Goal: Task Accomplishment & Management: Complete application form

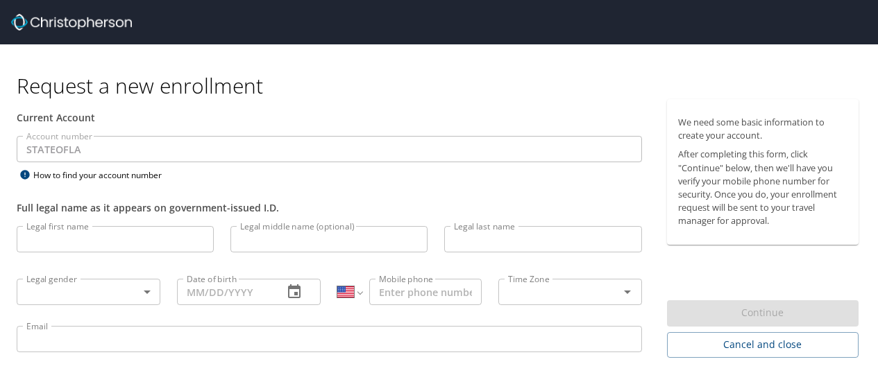
select select "US"
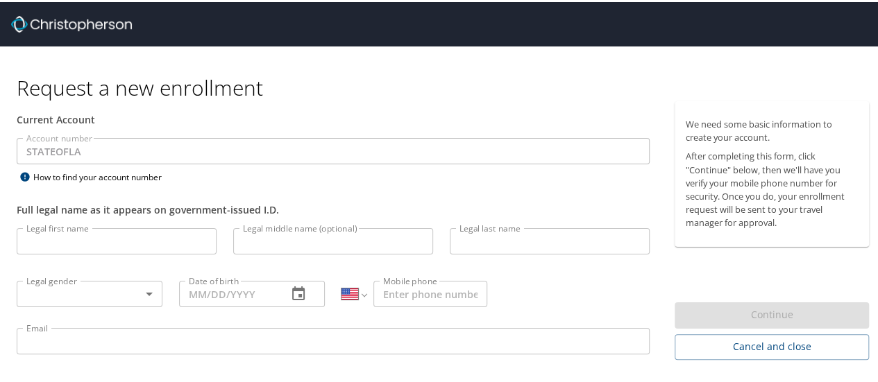
click at [168, 228] on input "Legal first name" at bounding box center [117, 239] width 200 height 26
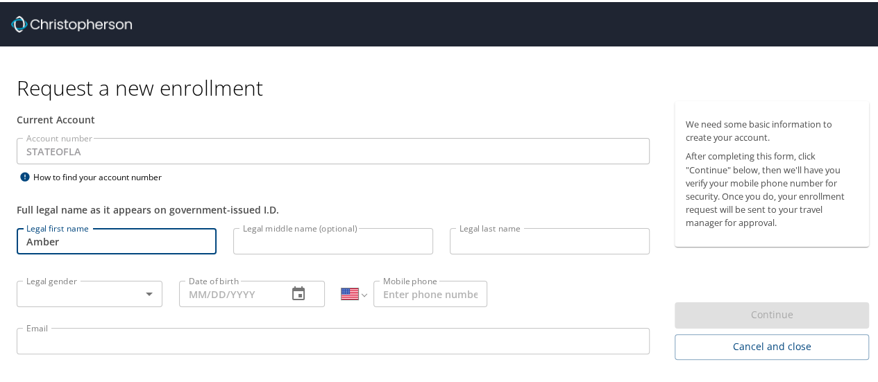
type input "Amber"
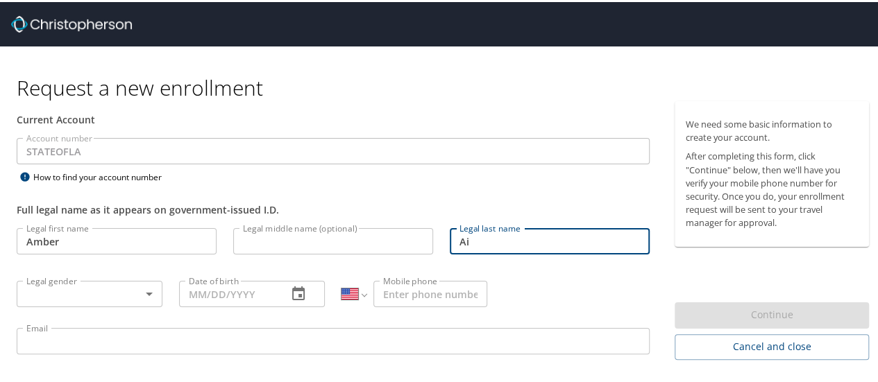
type input "A"
type input "Silvio"
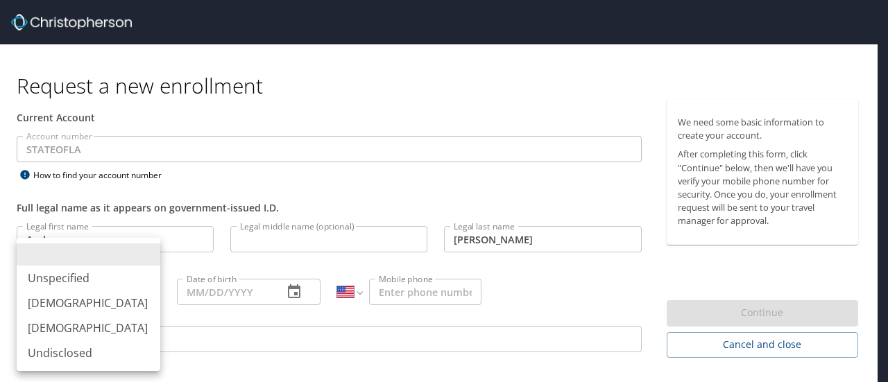
click at [51, 278] on body "Request a new enrollment Current Account Account number STATEOFLA Account numbe…" at bounding box center [444, 191] width 888 height 382
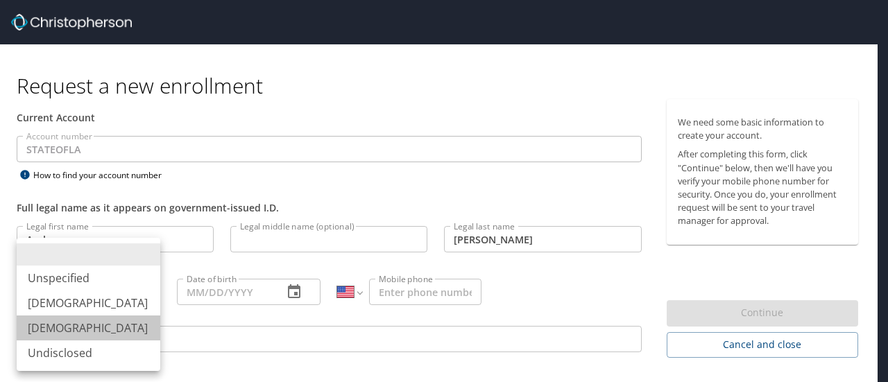
click at [62, 317] on li "Female" at bounding box center [89, 328] width 144 height 25
type input "Female"
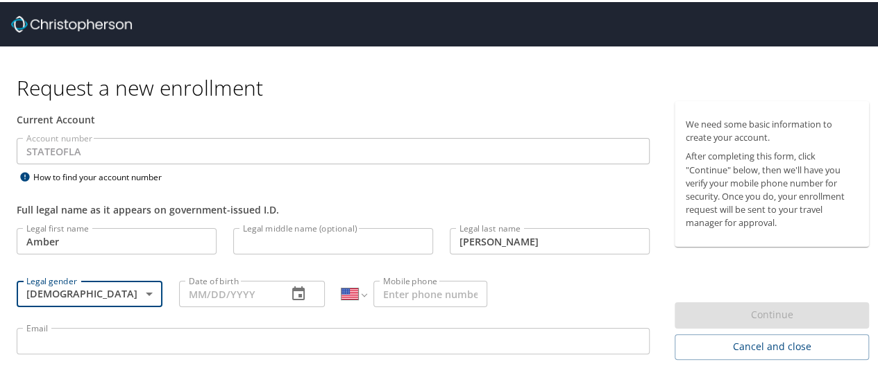
click at [207, 287] on input "Date of birth" at bounding box center [227, 292] width 97 height 26
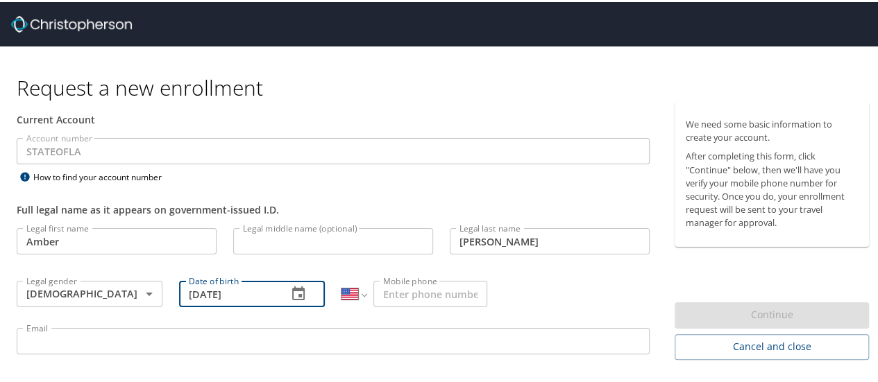
type input "01/02/1987"
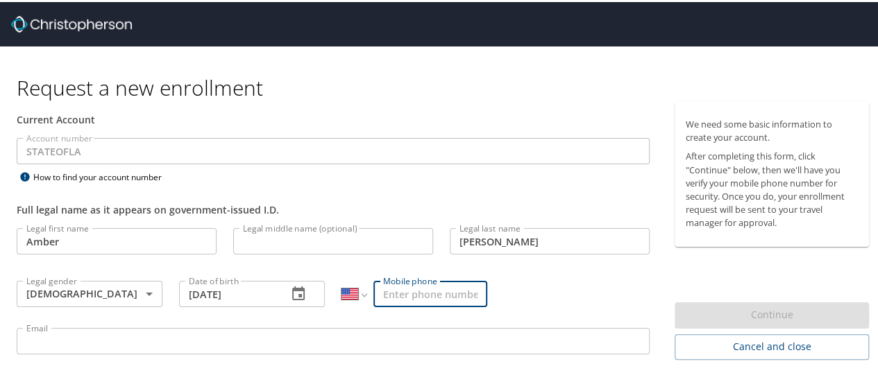
click at [411, 295] on input "Mobile phone" at bounding box center [430, 292] width 114 height 26
type input "(225) 485-1417"
click at [396, 339] on input "Email" at bounding box center [333, 339] width 633 height 26
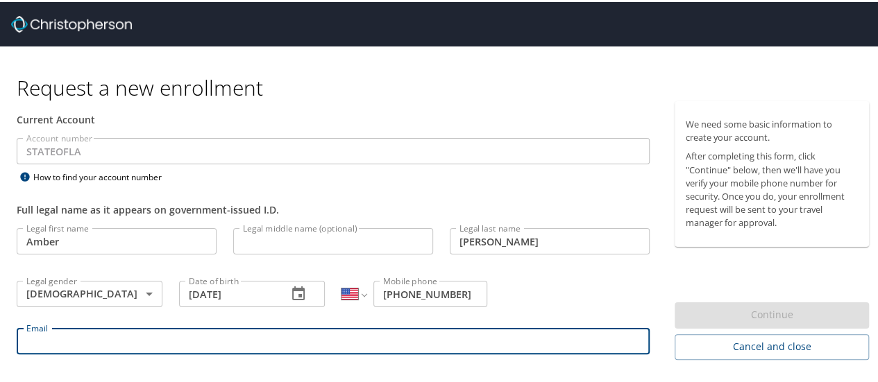
type input "amber.silvio@la.gov"
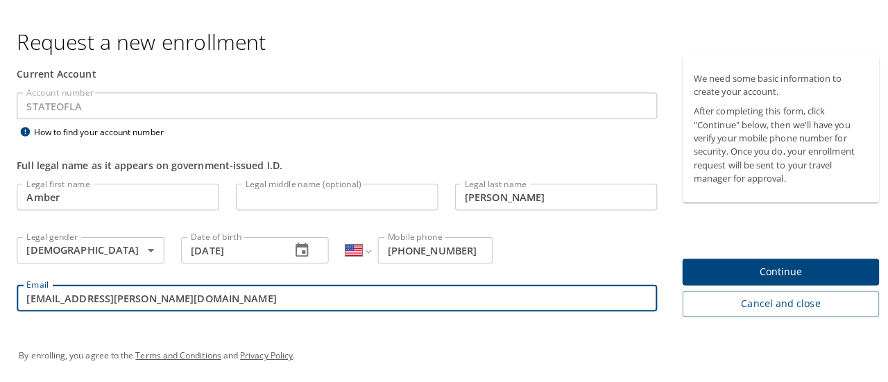
scroll to position [44, 0]
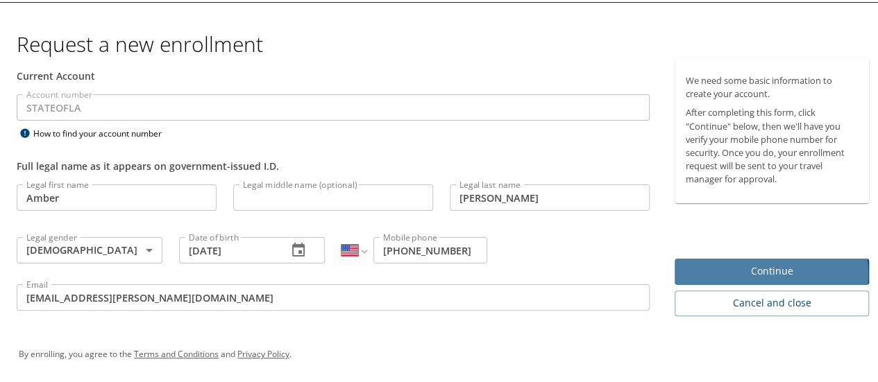
click at [754, 271] on span "Continue" at bounding box center [772, 269] width 172 height 17
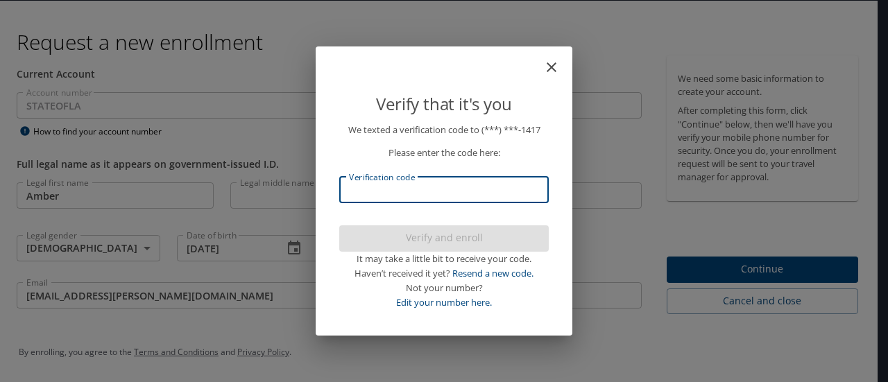
click at [476, 187] on input "Verification code" at bounding box center [444, 190] width 210 height 26
type input "54994"
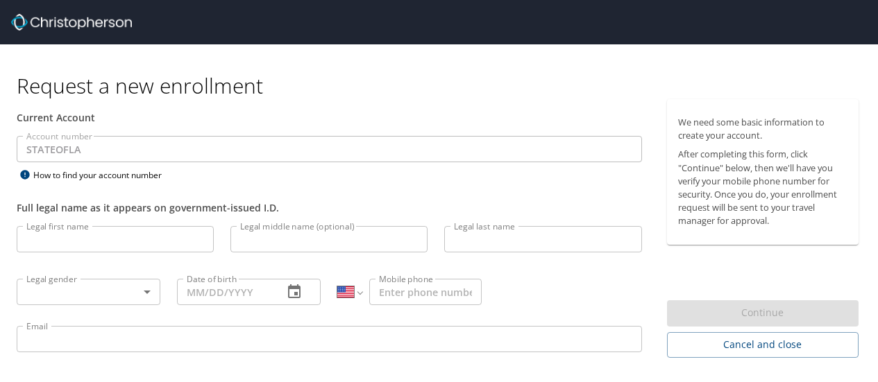
select select "US"
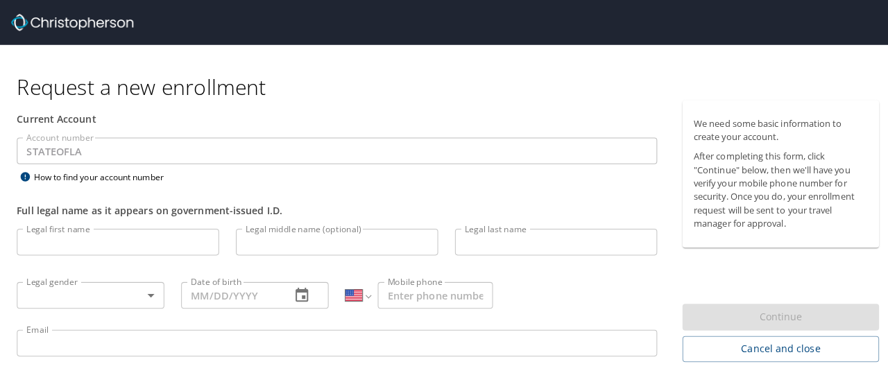
scroll to position [44, 0]
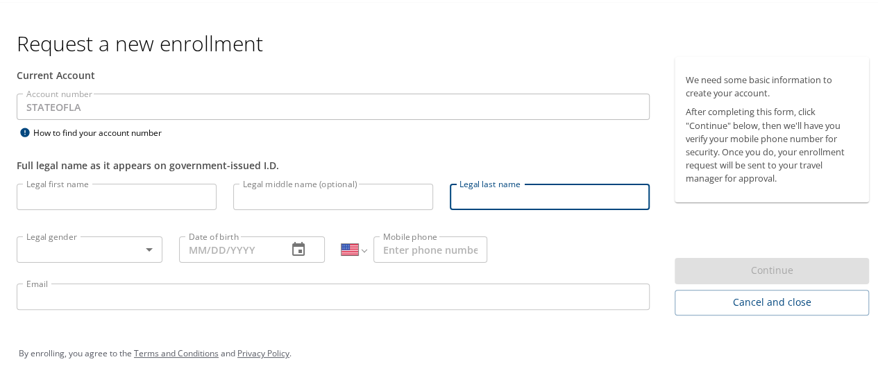
drag, startPoint x: 524, startPoint y: 203, endPoint x: 888, endPoint y: 235, distance: 365.0
click at [877, 235] on html "Request a new enrollment Current Account Account number STATEOFLA Account numbe…" at bounding box center [444, 147] width 888 height 382
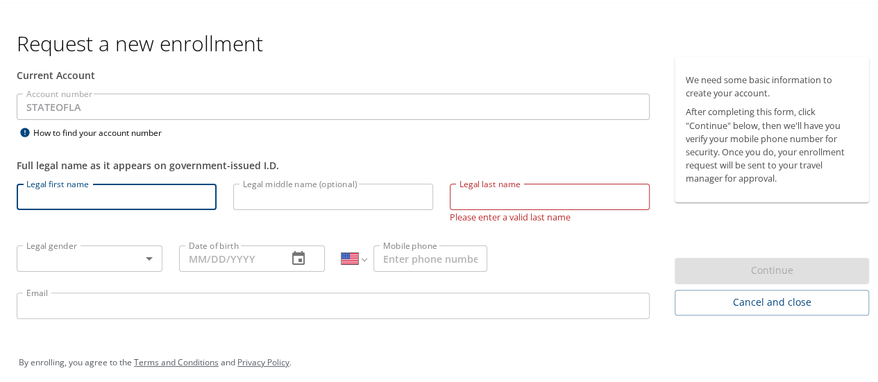
click at [190, 196] on input "Legal first name" at bounding box center [117, 195] width 200 height 26
type input "Amber"
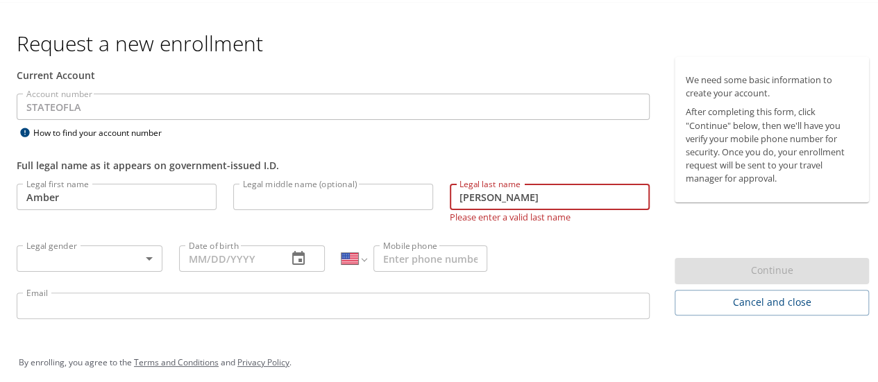
type input "Silvio"
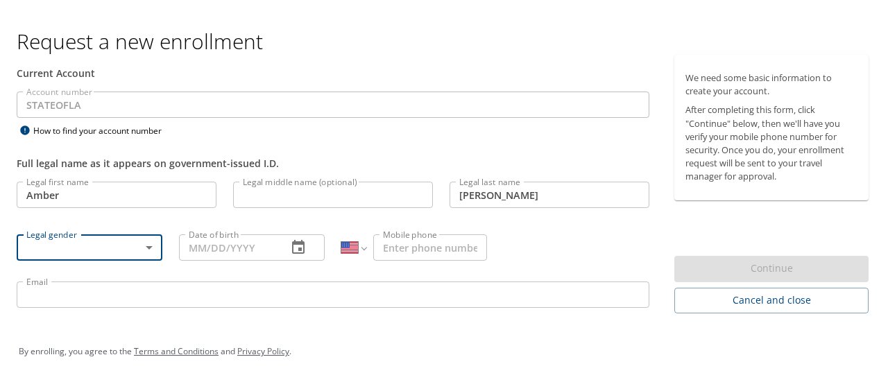
click at [46, 245] on body "Request a new enrollment Current Account Account number STATEOFLA Account numbe…" at bounding box center [444, 147] width 888 height 382
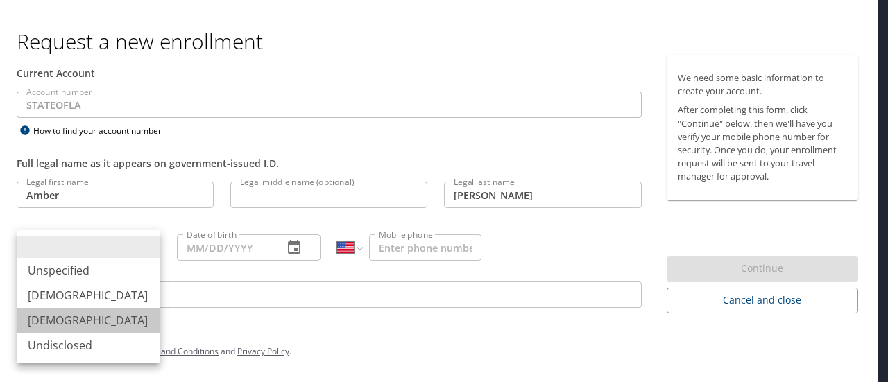
click at [65, 317] on li "Female" at bounding box center [89, 320] width 144 height 25
type input "Female"
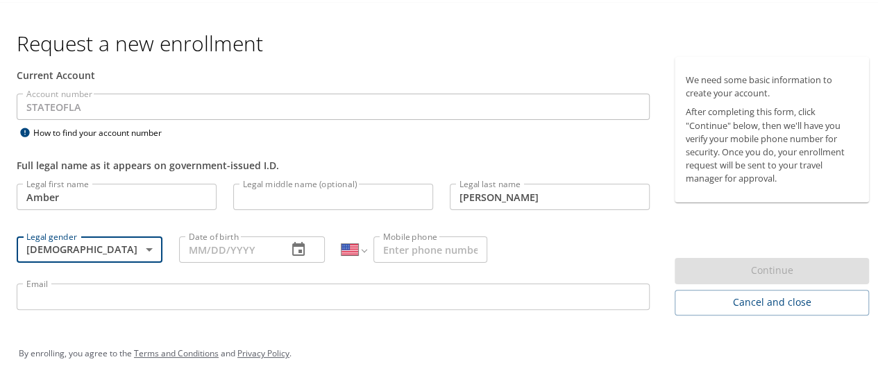
click at [243, 244] on input "Date of birth" at bounding box center [227, 248] width 97 height 26
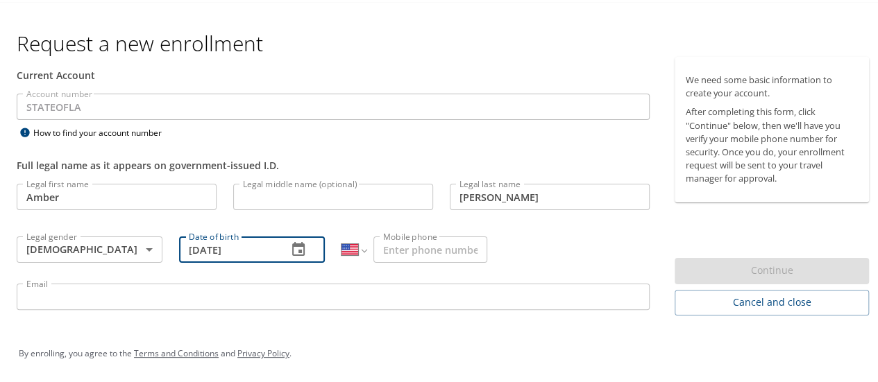
type input "01/02/1987"
click at [392, 244] on input "Mobile phone" at bounding box center [430, 248] width 114 height 26
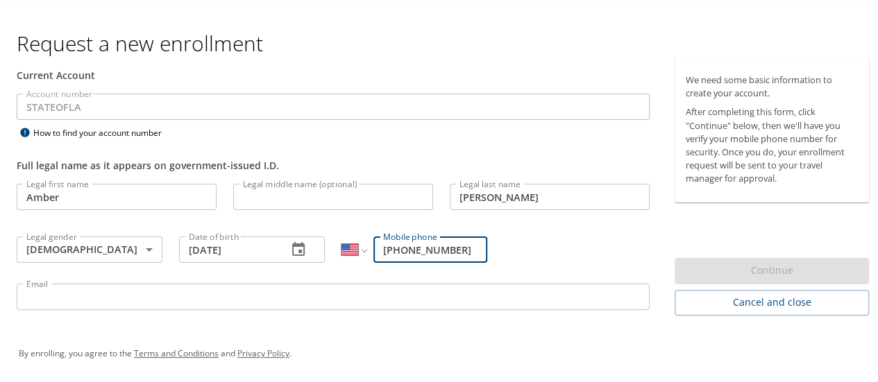
type input "(225) 485-1417"
click at [392, 298] on input "Email" at bounding box center [333, 295] width 633 height 26
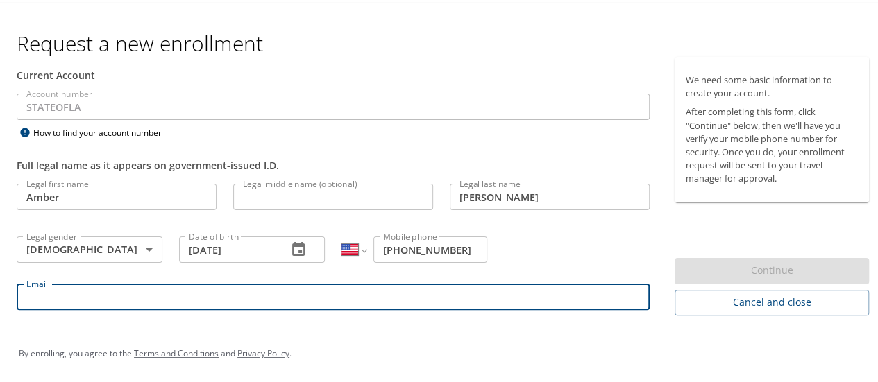
type input "amber.silvio@la.gov"
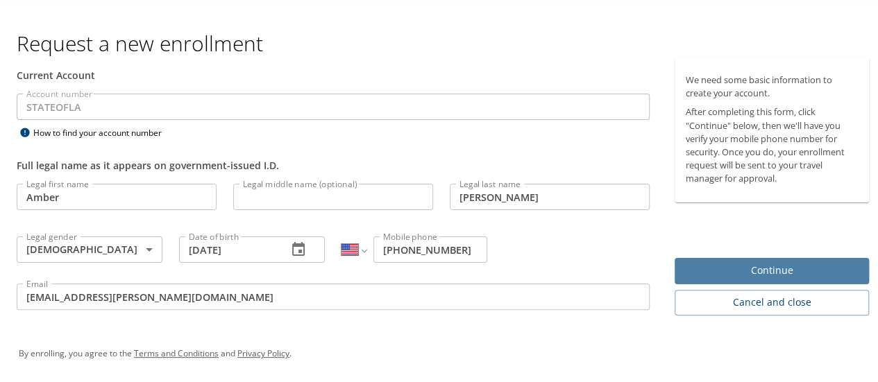
click at [772, 266] on span "Continue" at bounding box center [772, 268] width 172 height 17
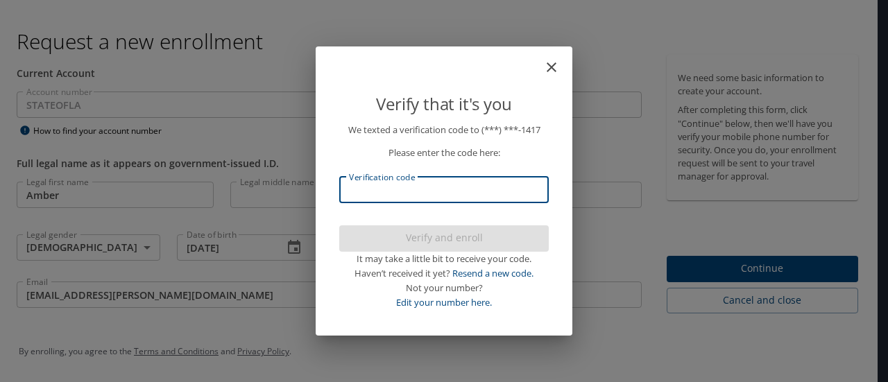
click at [498, 187] on input "Verification code" at bounding box center [444, 190] width 210 height 26
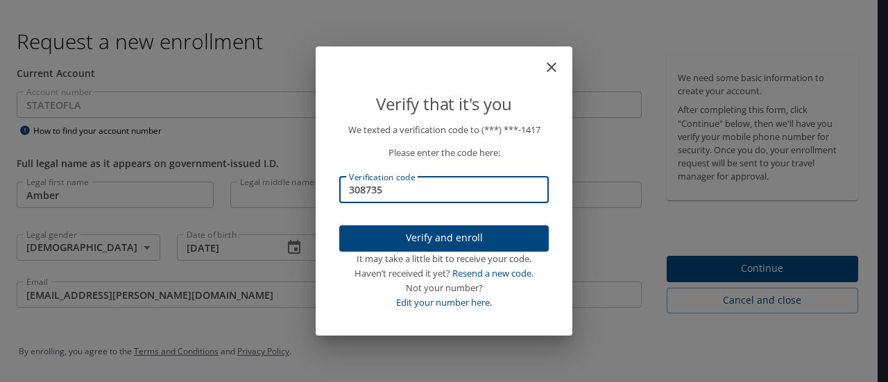
type input "308735"
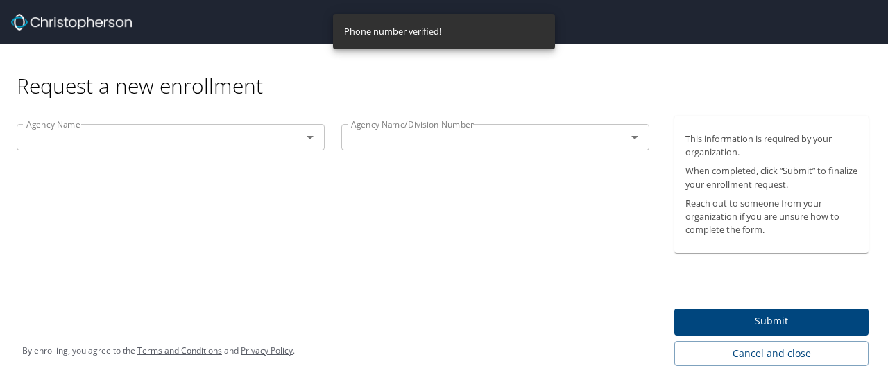
scroll to position [0, 0]
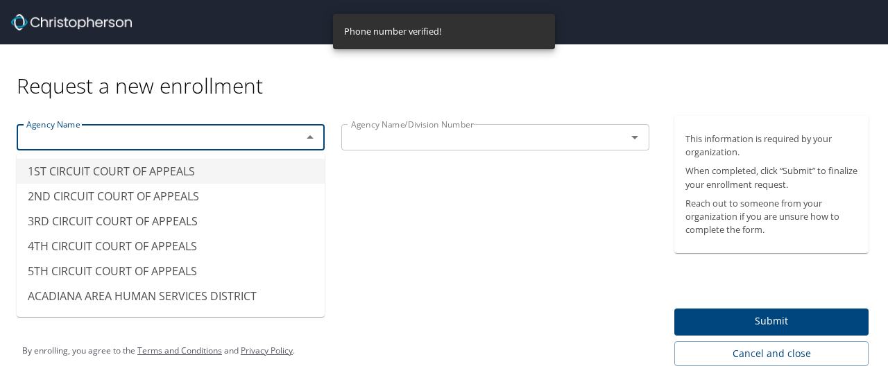
click at [219, 139] on input "text" at bounding box center [150, 137] width 259 height 18
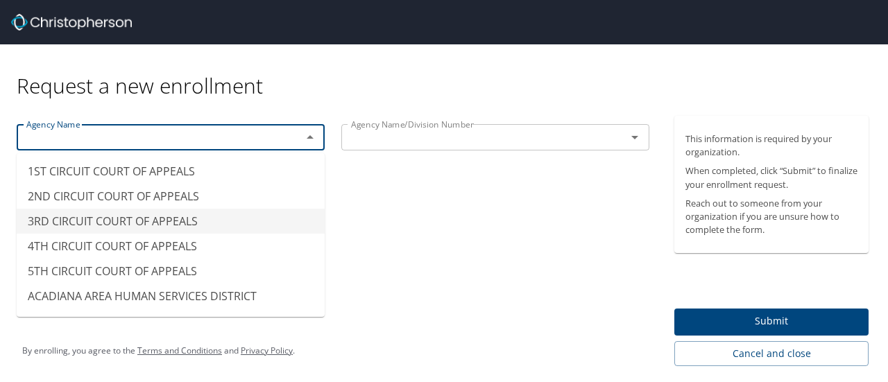
type input "3RD CIRCUIT COURT OF APPEALS"
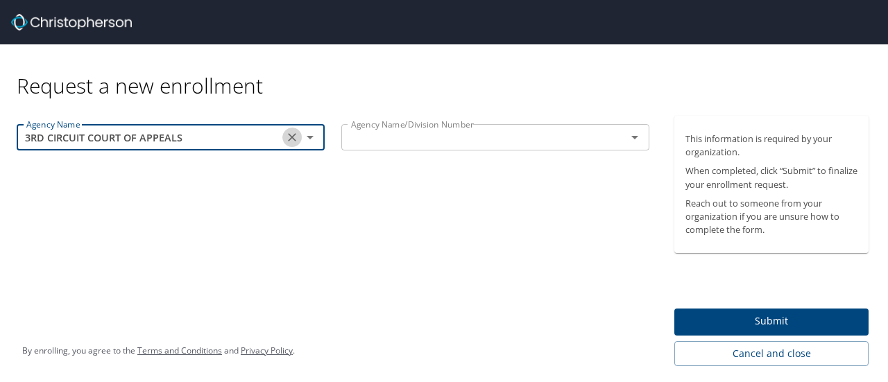
click at [294, 138] on icon "Clear" at bounding box center [292, 137] width 14 height 14
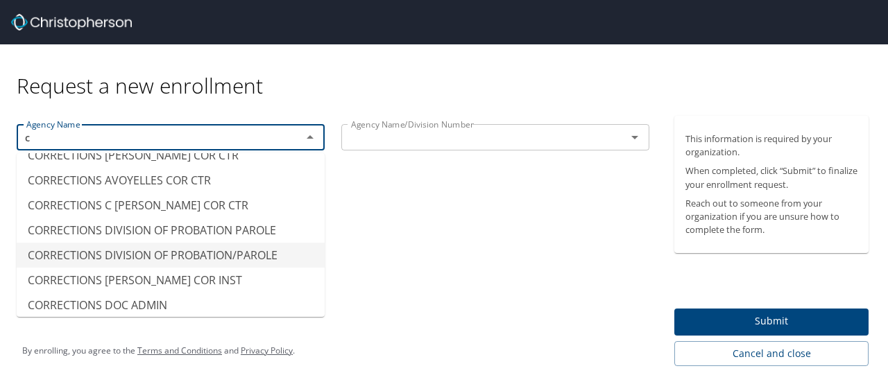
scroll to position [987, 0]
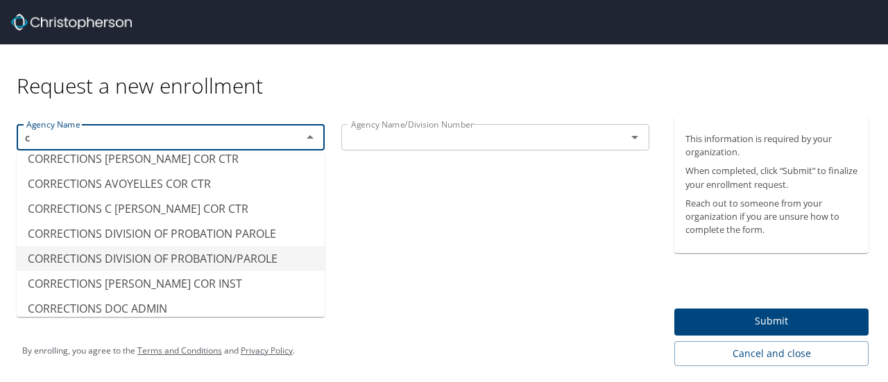
click at [244, 262] on li "CORRECTIONS DIVISION OF PROBATION/PAROLE" at bounding box center [171, 258] width 308 height 25
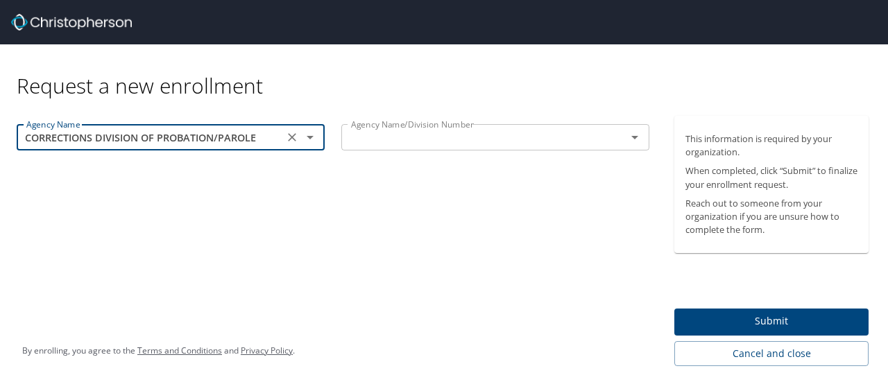
type input "CORRECTIONS DIVISION OF PROBATION/PAROLE"
click at [611, 140] on div at bounding box center [625, 137] width 36 height 19
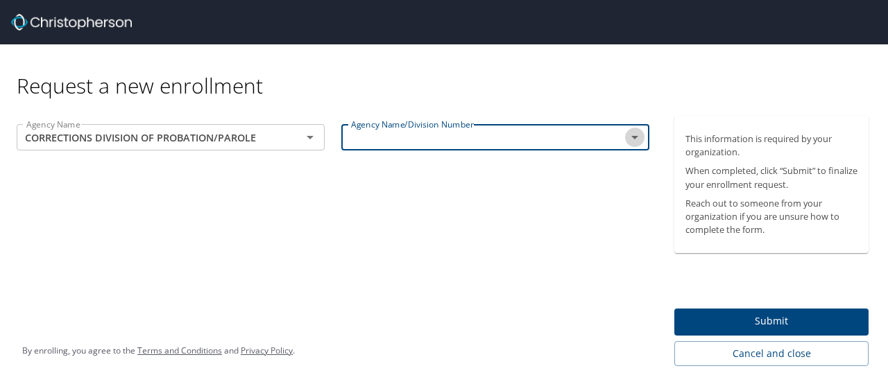
click at [632, 135] on icon "Open" at bounding box center [635, 137] width 17 height 17
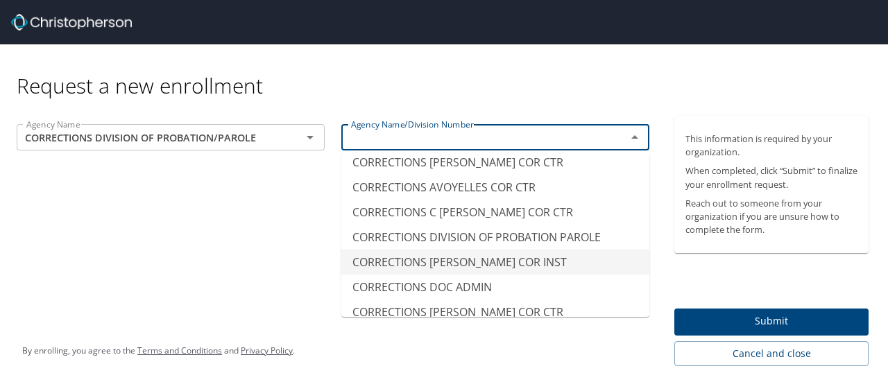
scroll to position [1359, 0]
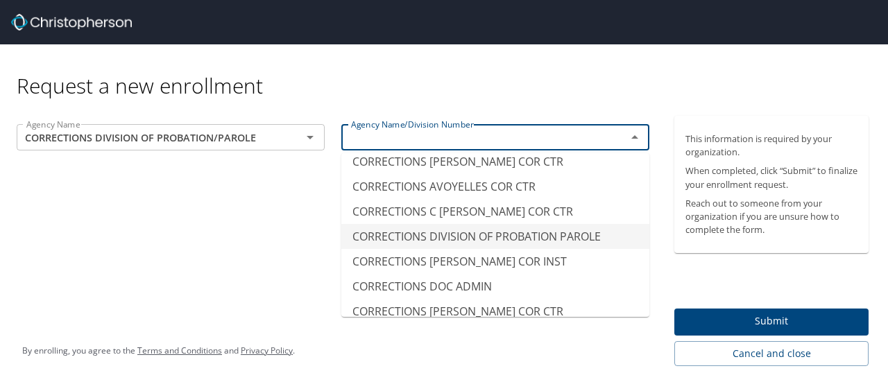
click at [550, 239] on li "CORRECTIONS DIVISION OF PROBATION PAROLE" at bounding box center [495, 236] width 308 height 25
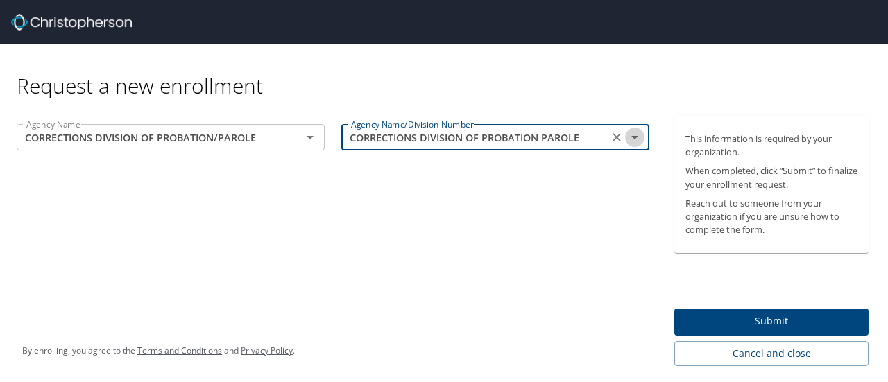
click at [635, 139] on icon "Open" at bounding box center [634, 137] width 7 height 3
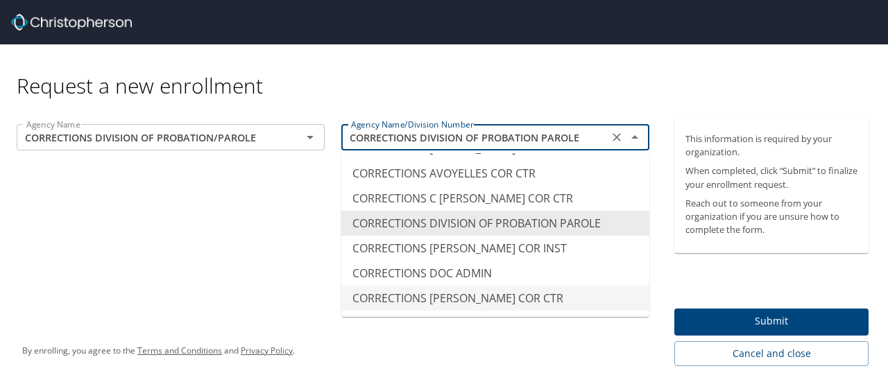
scroll to position [1362, 0]
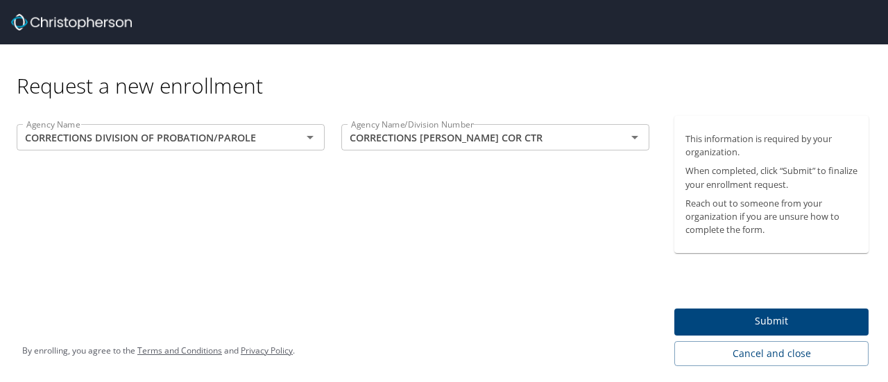
click at [260, 270] on div "Agency Name CORRECTIONS DIVISION OF PROBATION/PAROLE Agency Name Agency Name/Di…" at bounding box center [333, 241] width 666 height 251
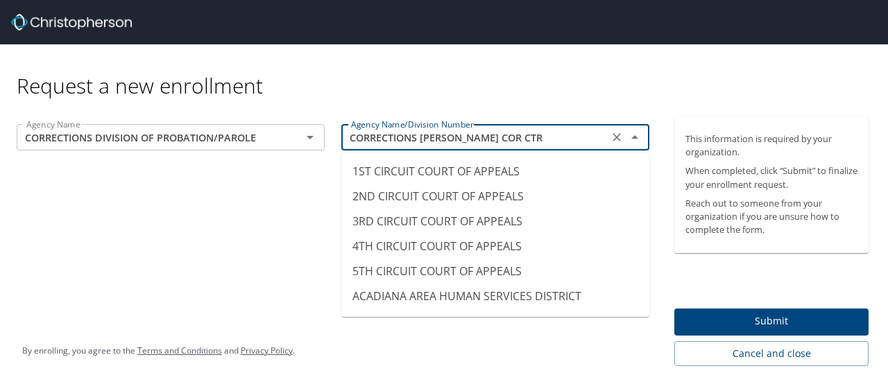
click at [575, 143] on input "CORRECTIONS ELAYN HUNT COR CTR" at bounding box center [475, 137] width 259 height 18
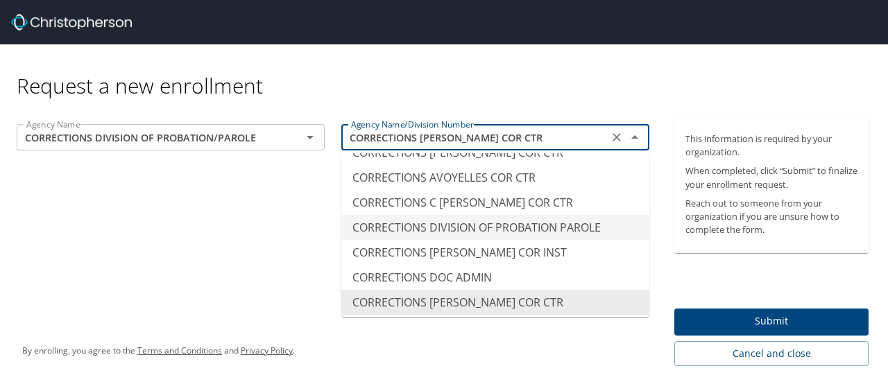
click at [559, 227] on li "CORRECTIONS DIVISION OF PROBATION PAROLE" at bounding box center [495, 227] width 308 height 25
type input "CORRECTIONS DIVISION OF PROBATION PAROLE"
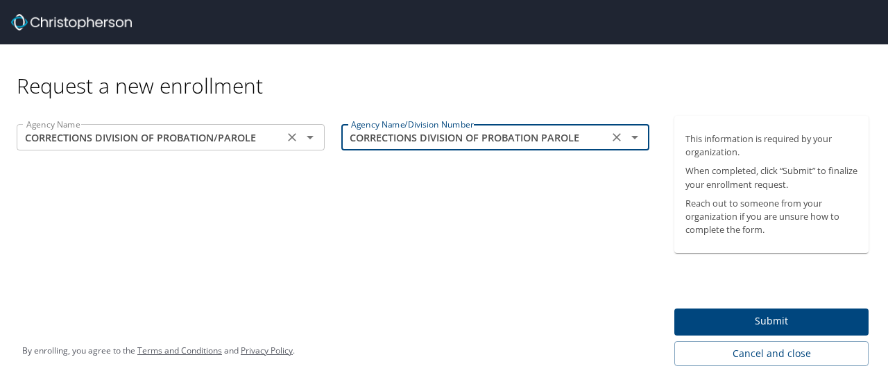
click at [312, 137] on icon "Open" at bounding box center [310, 137] width 17 height 17
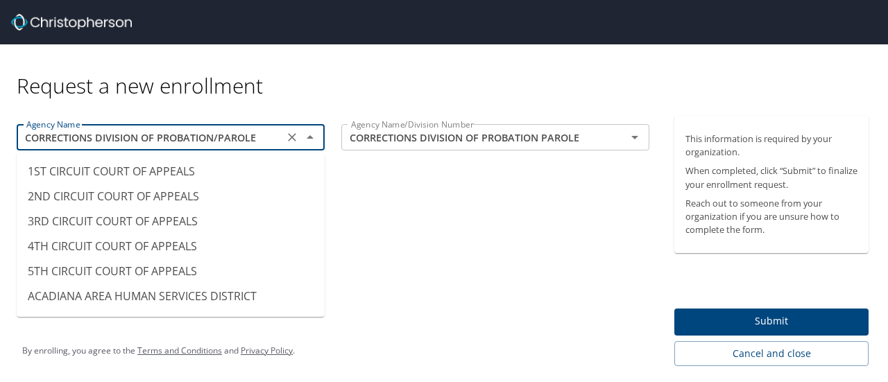
scroll to position [1318, 0]
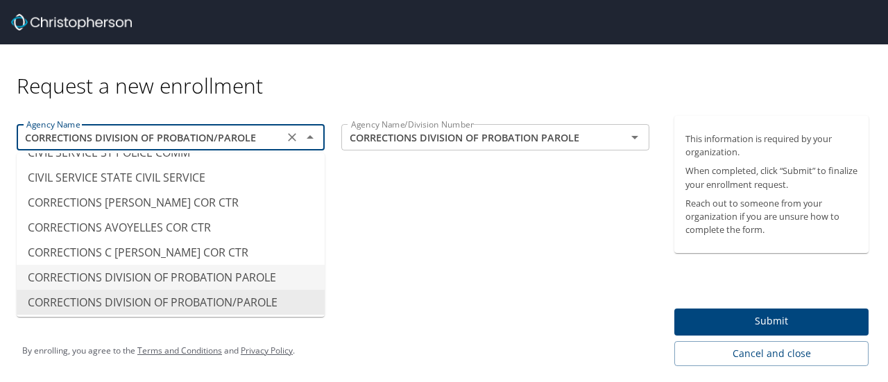
click at [271, 273] on li "CORRECTIONS DIVISION OF PROBATION PAROLE" at bounding box center [171, 277] width 308 height 25
type input "CORRECTIONS DIVISION OF PROBATION PAROLE"
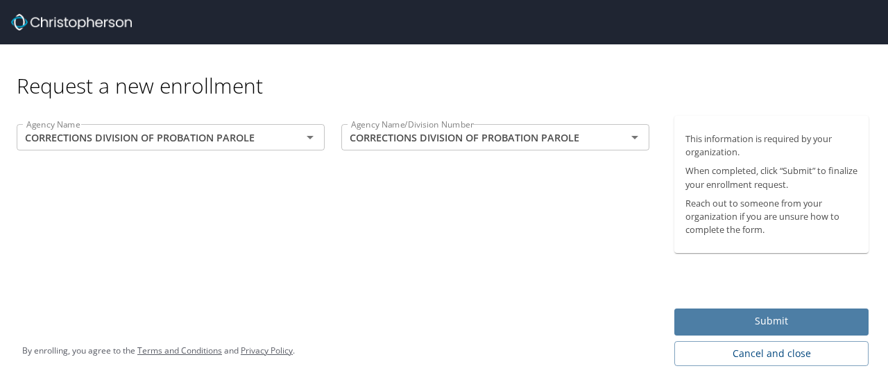
click at [757, 317] on span "Submit" at bounding box center [772, 321] width 172 height 17
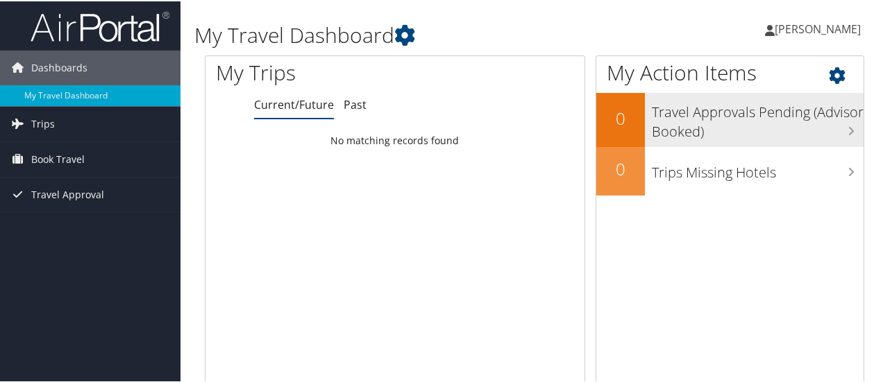
click at [763, 121] on h3 "Travel Approvals Pending (Advisor Booked)" at bounding box center [758, 117] width 212 height 46
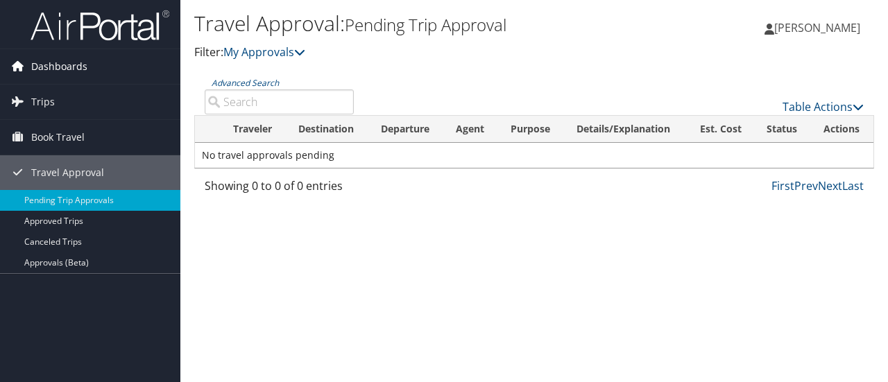
click at [60, 56] on span "Dashboards" at bounding box center [59, 66] width 56 height 35
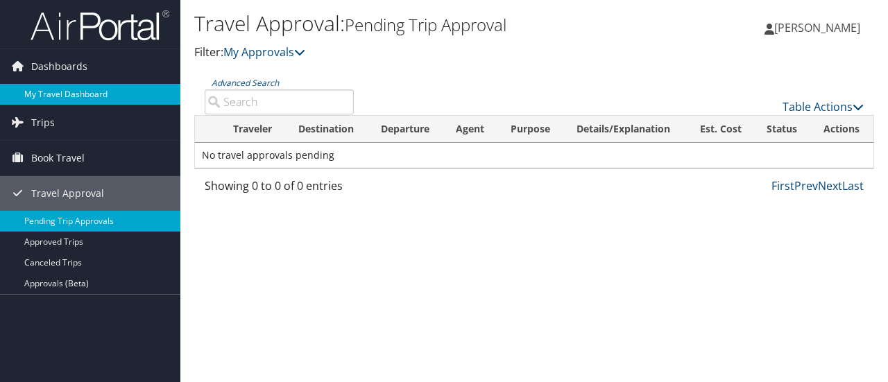
click at [68, 90] on link "My Travel Dashboard" at bounding box center [90, 94] width 180 height 21
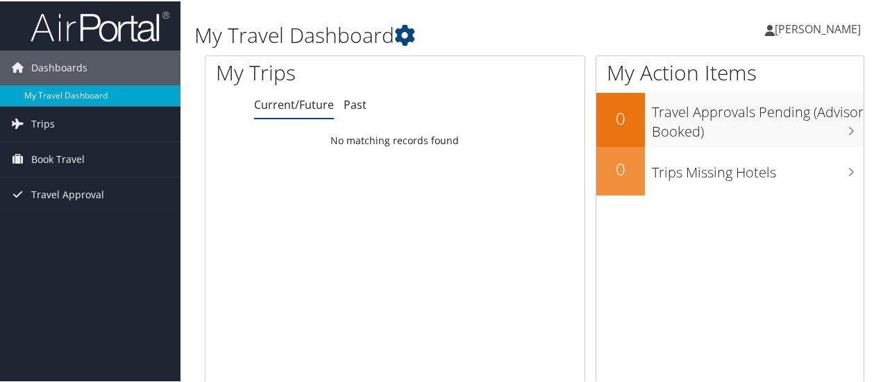
click at [774, 28] on icon at bounding box center [770, 29] width 10 height 11
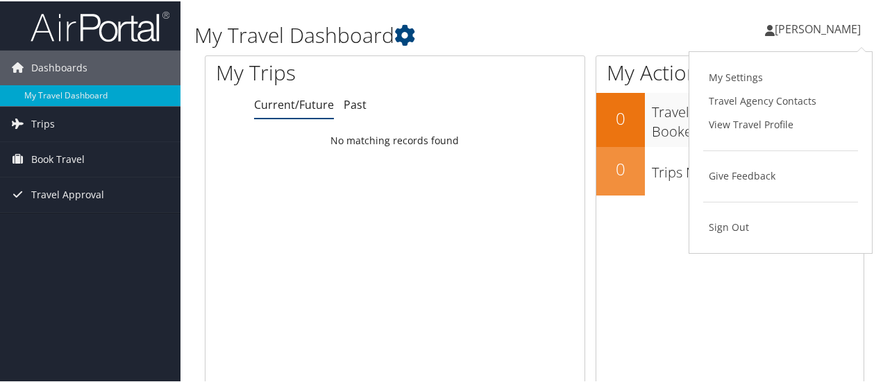
click at [736, 21] on div "[PERSON_NAME] [PERSON_NAME] My Settings Travel Agency Contacts View Travel Prof…" at bounding box center [740, 33] width 296 height 53
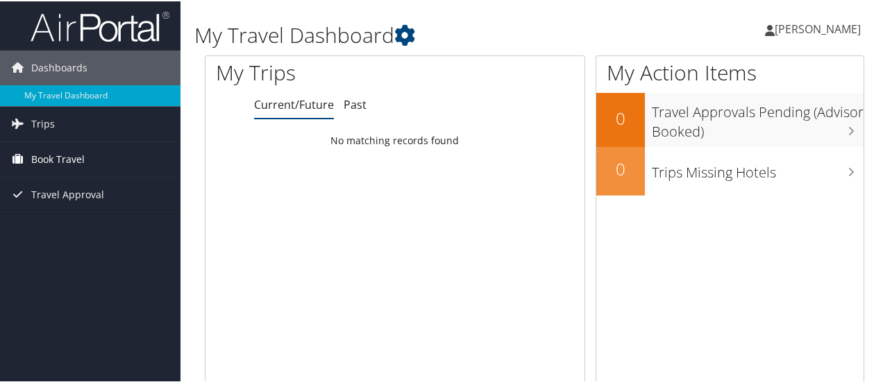
click at [67, 160] on span "Book Travel" at bounding box center [57, 158] width 53 height 35
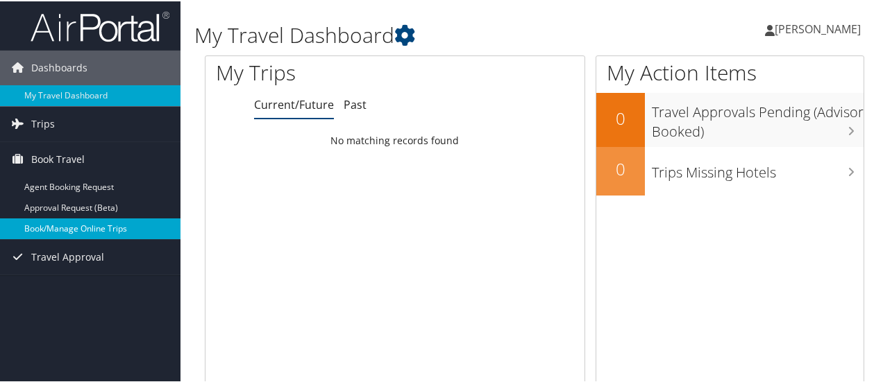
click at [103, 227] on link "Book/Manage Online Trips" at bounding box center [90, 227] width 180 height 21
